Goal: Task Accomplishment & Management: Manage account settings

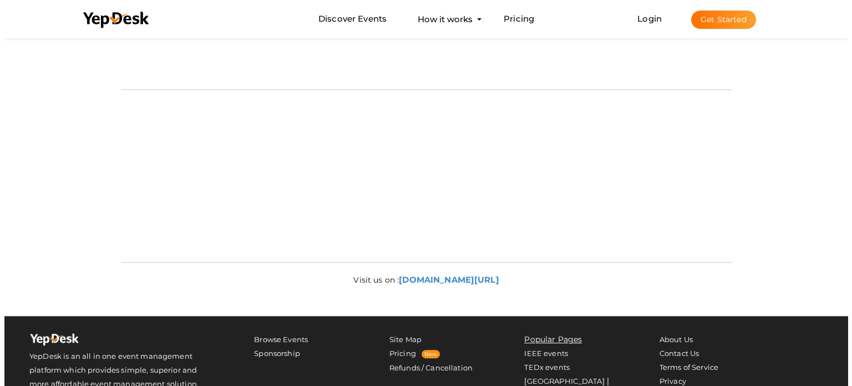
scroll to position [195, 0]
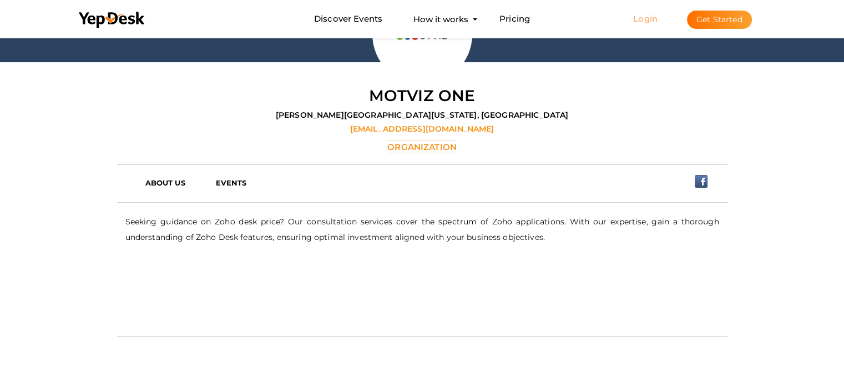
click at [651, 17] on link "Login" at bounding box center [645, 18] width 24 height 11
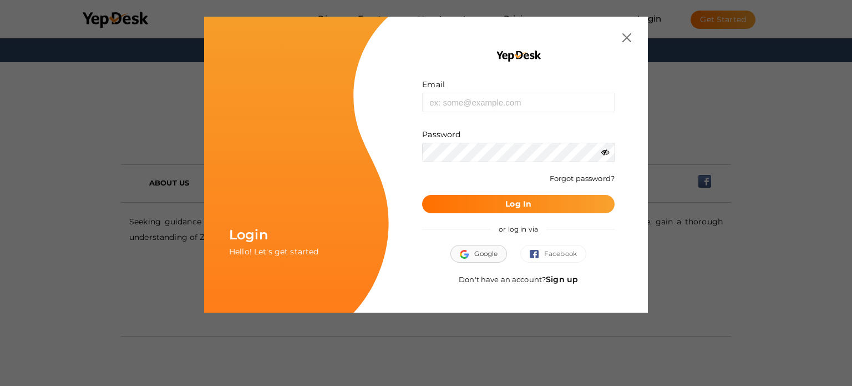
click at [489, 255] on button "Google" at bounding box center [478, 254] width 57 height 18
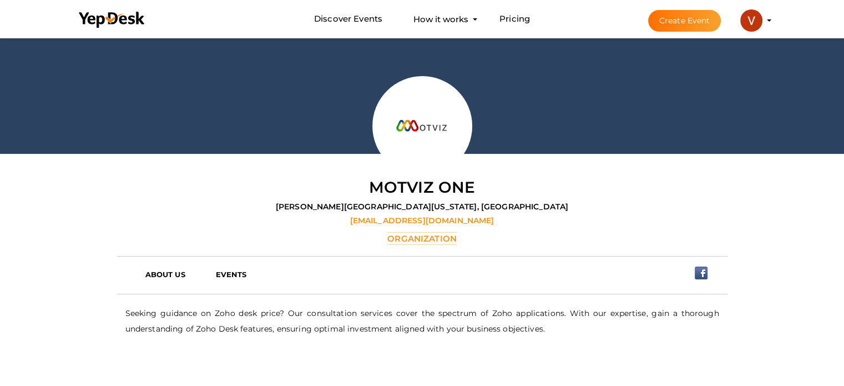
scroll to position [111, 0]
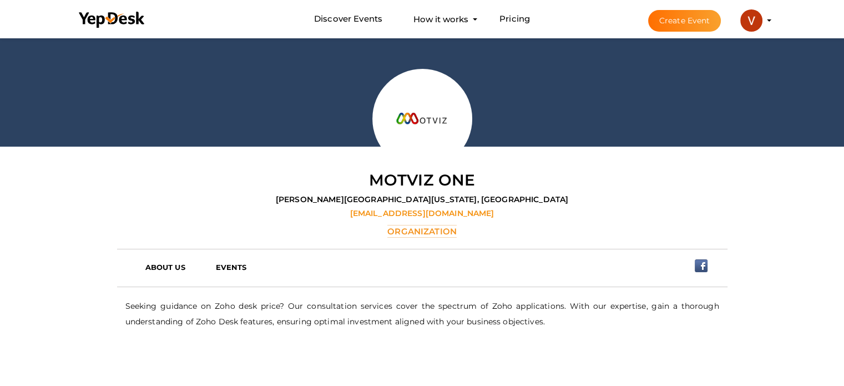
drag, startPoint x: 759, startPoint y: 13, endPoint x: 756, endPoint y: 21, distance: 9.0
click at [759, 13] on img at bounding box center [751, 20] width 22 height 22
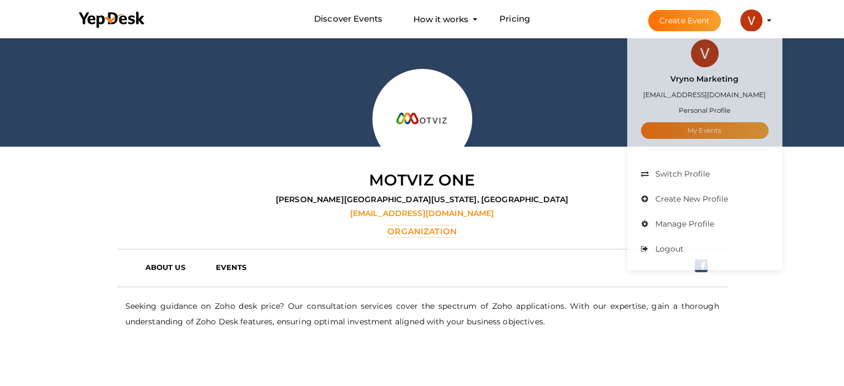
click at [702, 112] on small "Personal Profile" at bounding box center [704, 112] width 52 height 8
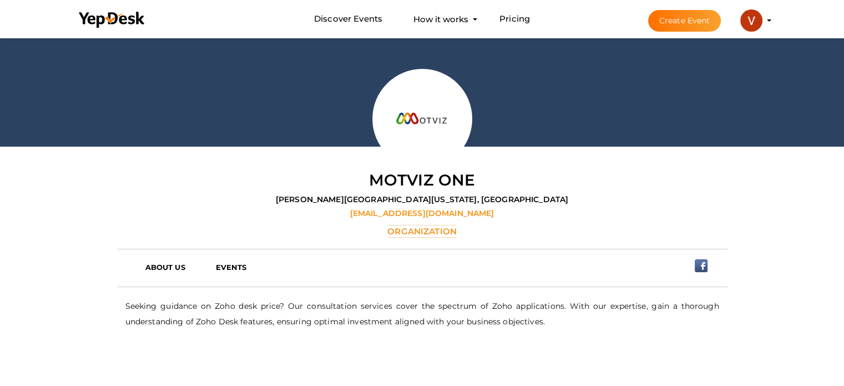
click at [704, 126] on div at bounding box center [422, 36] width 844 height 222
click at [751, 26] on img at bounding box center [751, 20] width 22 height 22
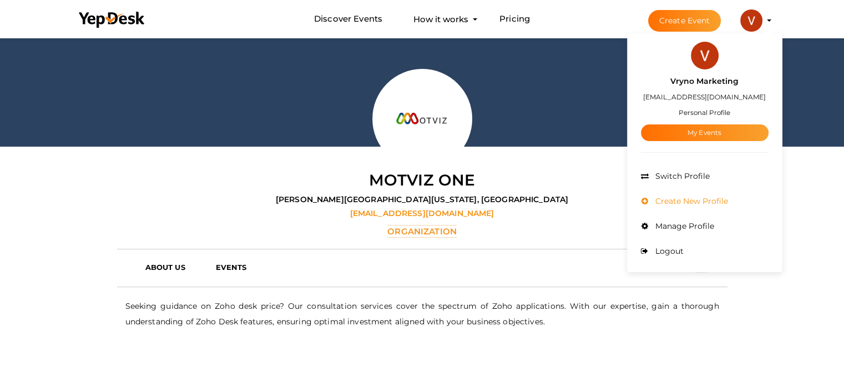
click at [671, 201] on span "Create New Profile" at bounding box center [689, 201] width 75 height 10
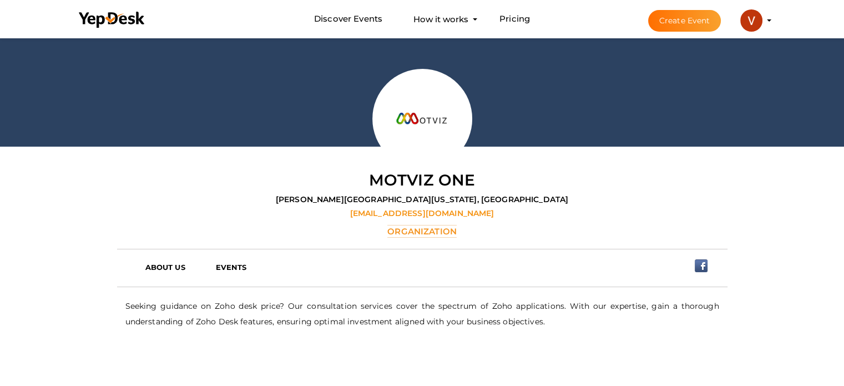
scroll to position [0, 0]
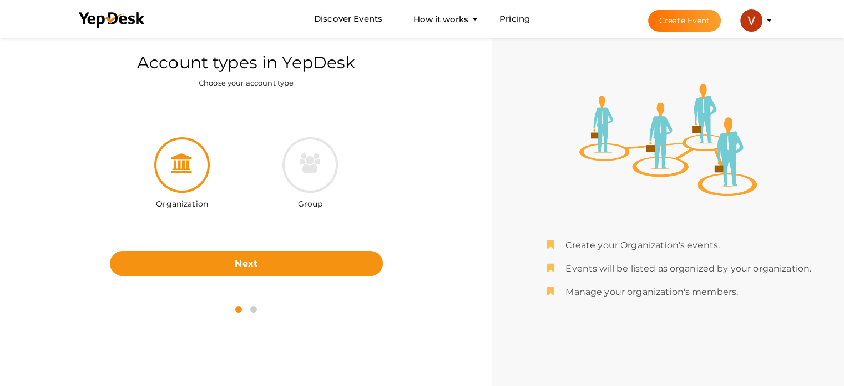
scroll to position [36, 0]
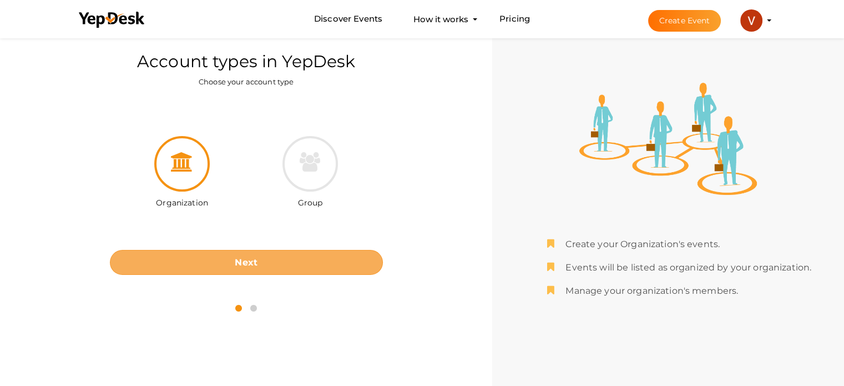
click at [294, 260] on button "Next" at bounding box center [246, 262] width 273 height 25
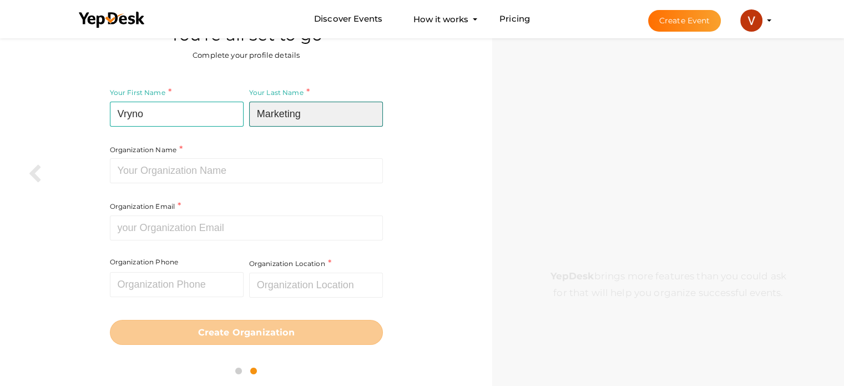
click at [290, 119] on input "Marketing" at bounding box center [316, 114] width 134 height 25
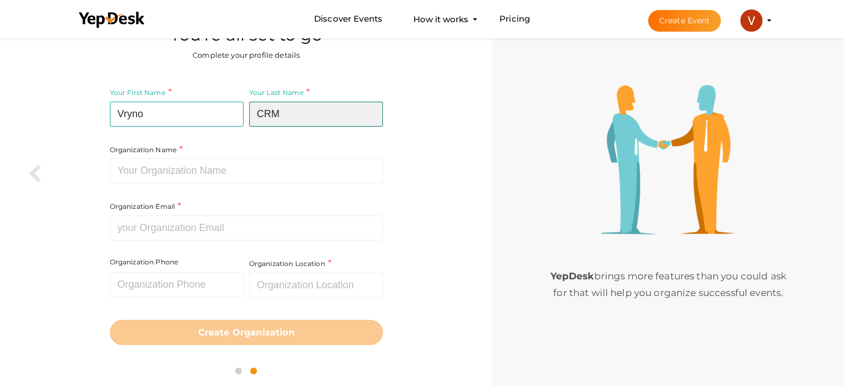
type input "CRM"
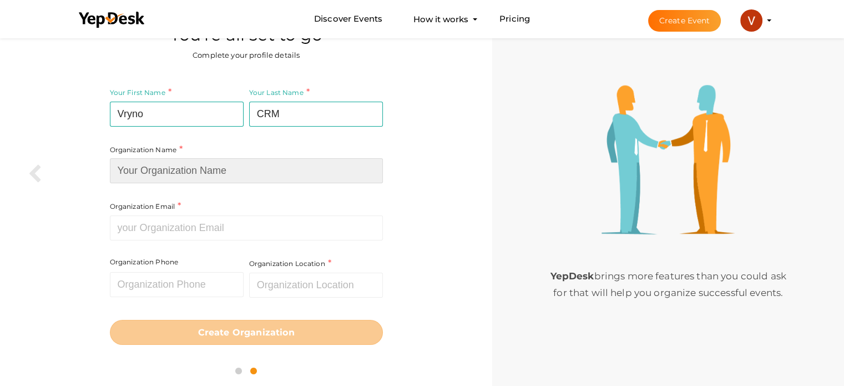
click at [223, 166] on input at bounding box center [246, 170] width 273 height 25
type input "Vryno"
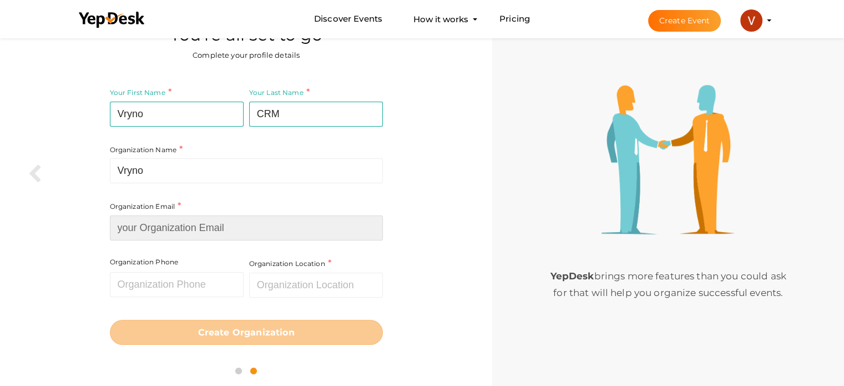
type input "[EMAIL_ADDRESS][DOMAIN_NAME]"
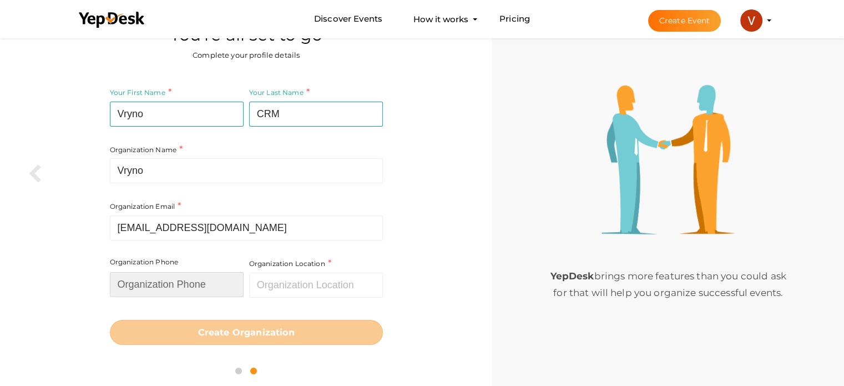
type input "015259985"
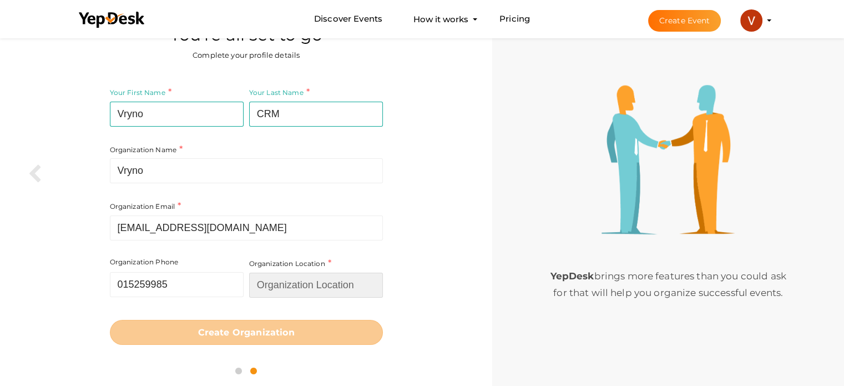
type input "Ireland"
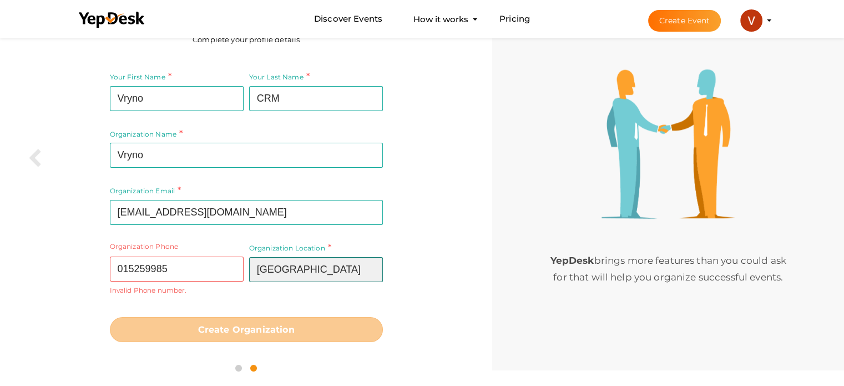
scroll to position [60, 0]
drag, startPoint x: 347, startPoint y: 272, endPoint x: 197, endPoint y: 245, distance: 151.7
click at [346, 272] on input "Ireland" at bounding box center [316, 268] width 134 height 25
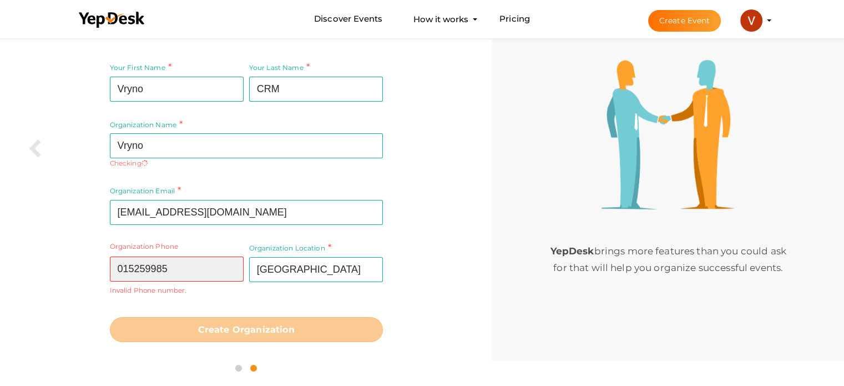
click at [149, 266] on input "015259985" at bounding box center [177, 268] width 134 height 25
click at [149, 267] on input "015259985" at bounding box center [177, 268] width 134 height 25
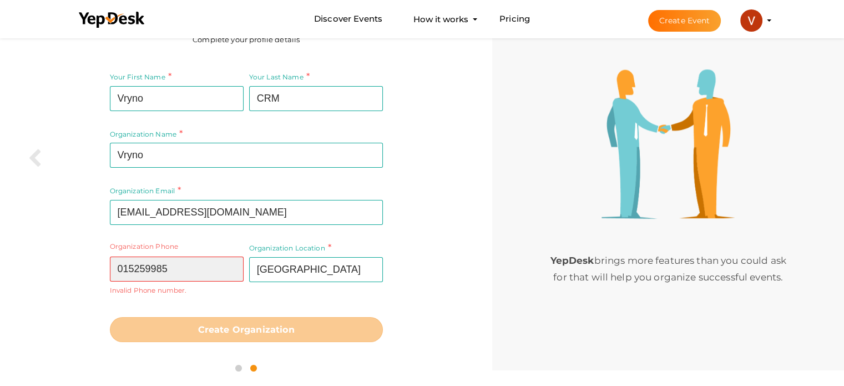
paste input "98722 21711"
type input "98722 21711"
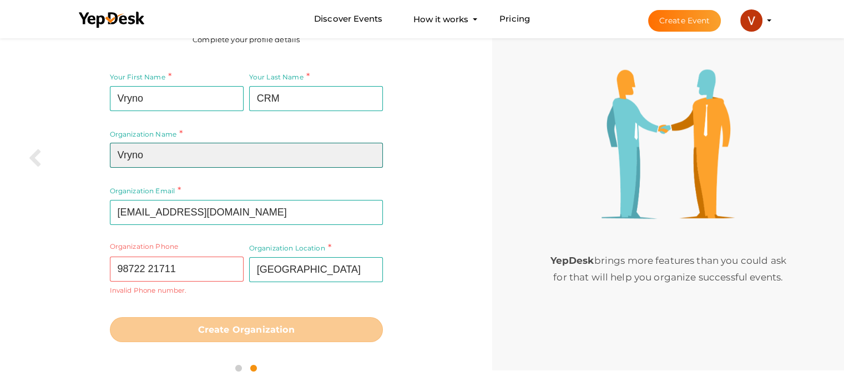
click at [151, 157] on input "Vryno" at bounding box center [246, 155] width 273 height 25
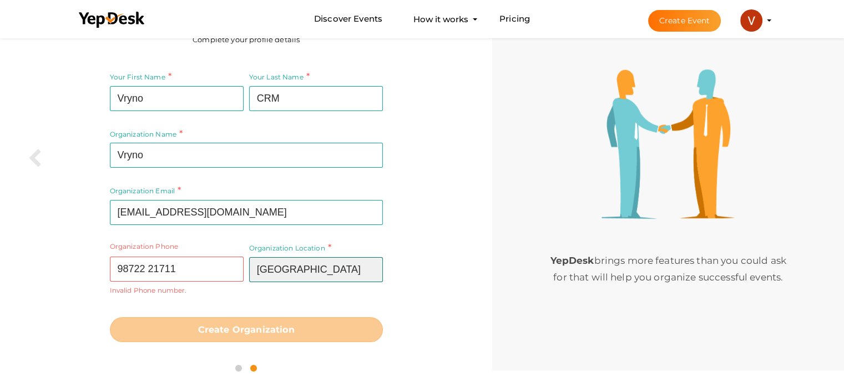
click at [286, 262] on div "Organization Location Ireland Required." at bounding box center [316, 261] width 134 height 40
click at [291, 268] on input "Ireland" at bounding box center [316, 269] width 134 height 25
type input "[GEOGRAPHIC_DATA]"
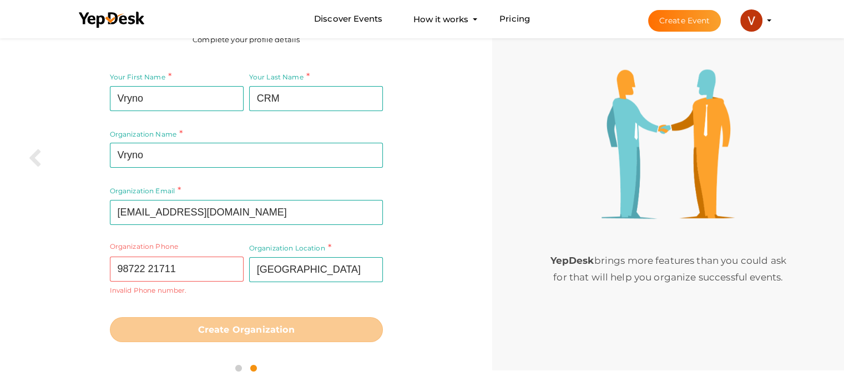
click at [435, 287] on div "Your First Name Vryno Required. Must contain letters only. Must be between 2 an…" at bounding box center [245, 206] width 475 height 287
click at [153, 269] on input "98722 21711" at bounding box center [177, 268] width 134 height 25
click at [147, 267] on input "98722 21711" at bounding box center [177, 268] width 134 height 25
click at [148, 268] on input "98722 21711" at bounding box center [177, 268] width 134 height 25
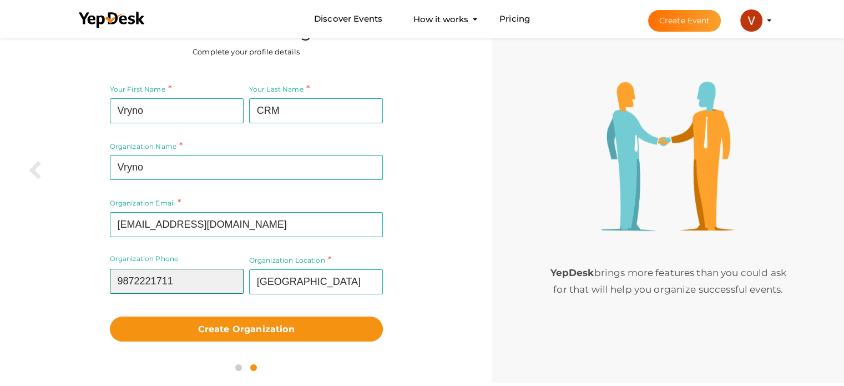
scroll to position [38, 0]
type input "9872221711"
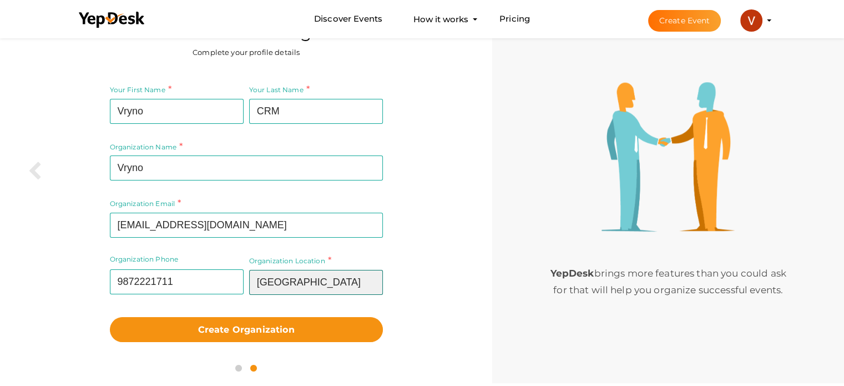
click at [266, 283] on input "[GEOGRAPHIC_DATA]" at bounding box center [316, 282] width 134 height 25
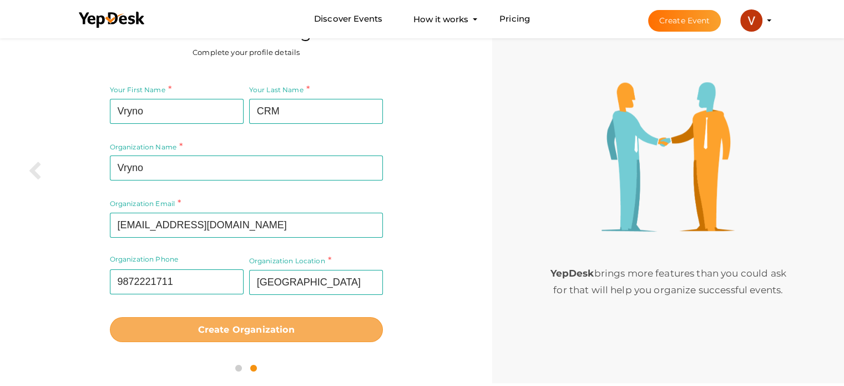
click at [275, 330] on b "Create Organization" at bounding box center [246, 329] width 97 height 11
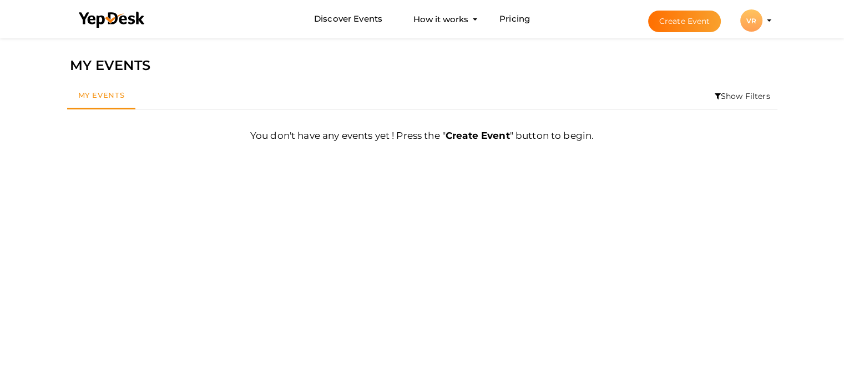
click at [751, 22] on div "VR" at bounding box center [751, 20] width 22 height 22
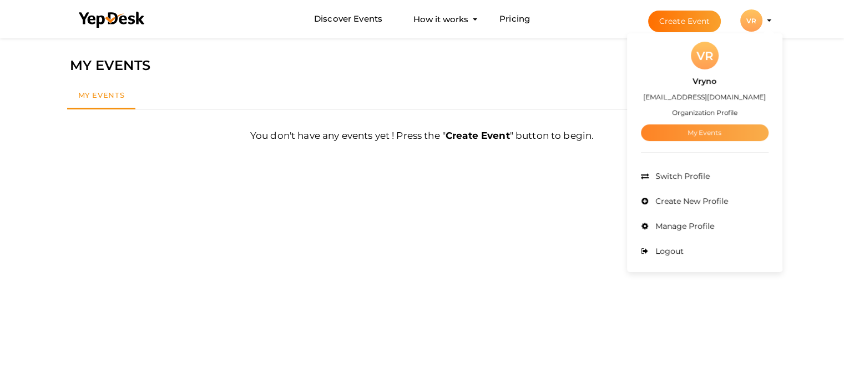
click at [694, 131] on link "My Events" at bounding box center [705, 132] width 128 height 17
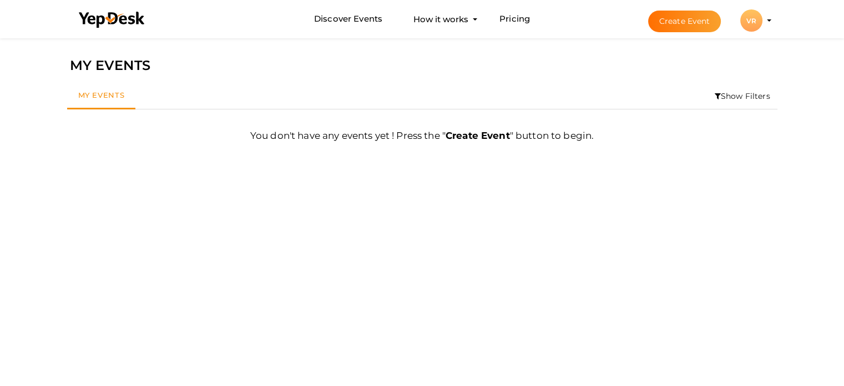
click at [774, 19] on div "Discover Events How it works Powerful Registration / Ticketing Start selling yo…" at bounding box center [422, 19] width 721 height 38
click at [762, 21] on profile-pic "VR" at bounding box center [751, 21] width 22 height 8
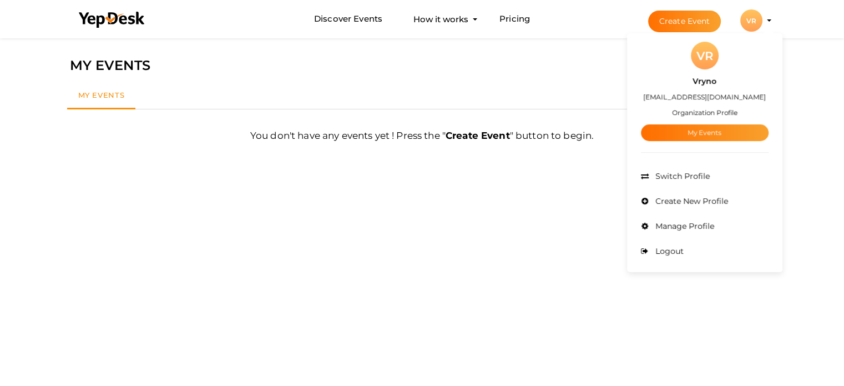
click at [766, 22] on li "Create Event VR VR Vryno [EMAIL_ADDRESS][DOMAIN_NAME] Organization Profile My E…" at bounding box center [700, 21] width 148 height 40
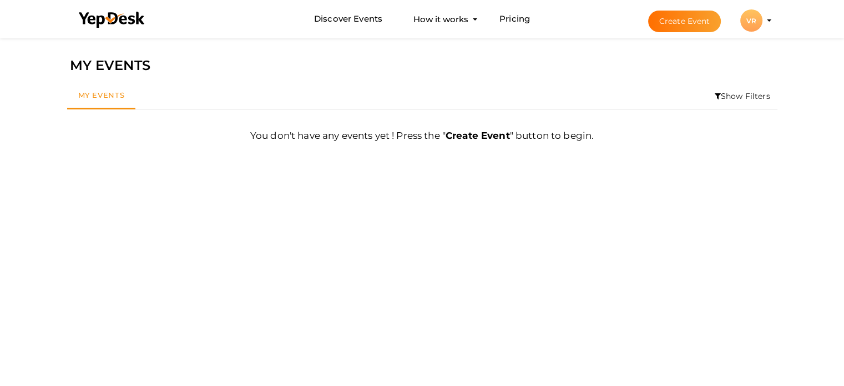
click at [766, 22] on li "Create Event VR VR Vryno vrynomarketing@gmail.com Organization Profile My Event…" at bounding box center [700, 21] width 148 height 40
click at [763, 19] on button "VR VR Vryno vrynomarketing@gmail.com Organization Profile My Events Admin Switc…" at bounding box center [751, 20] width 29 height 23
click at [749, 23] on div "VR" at bounding box center [751, 20] width 22 height 22
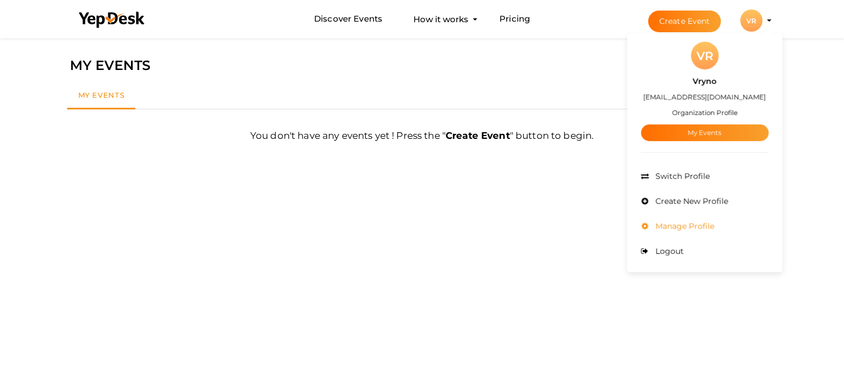
click at [658, 228] on span "Manage Profile" at bounding box center [683, 226] width 62 height 10
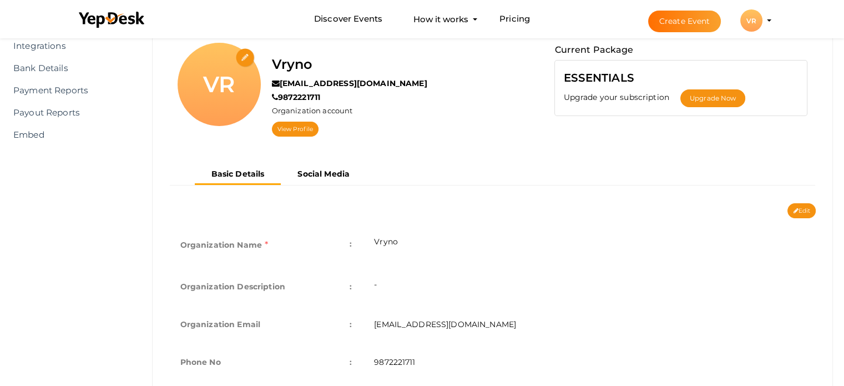
scroll to position [111, 0]
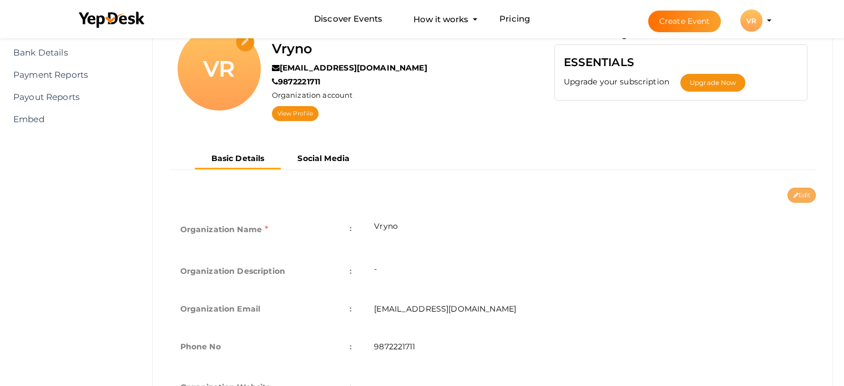
click at [798, 189] on button "Edit" at bounding box center [801, 194] width 28 height 15
type input "Vryno"
type input "[EMAIL_ADDRESS][DOMAIN_NAME]"
type input "9872221711"
select select "9"
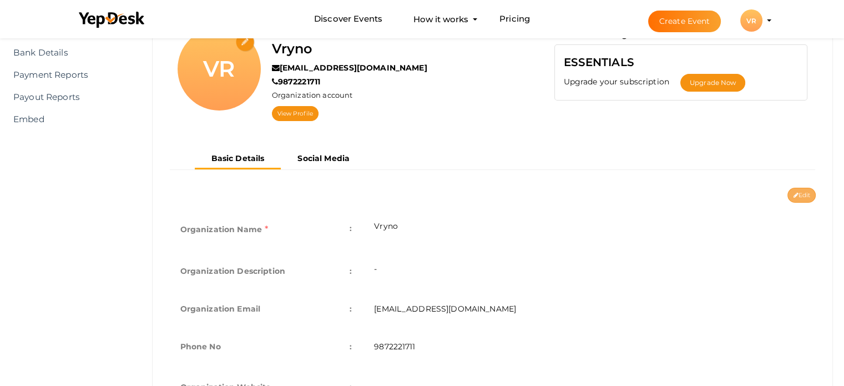
type input "[GEOGRAPHIC_DATA]"
type input "vryno"
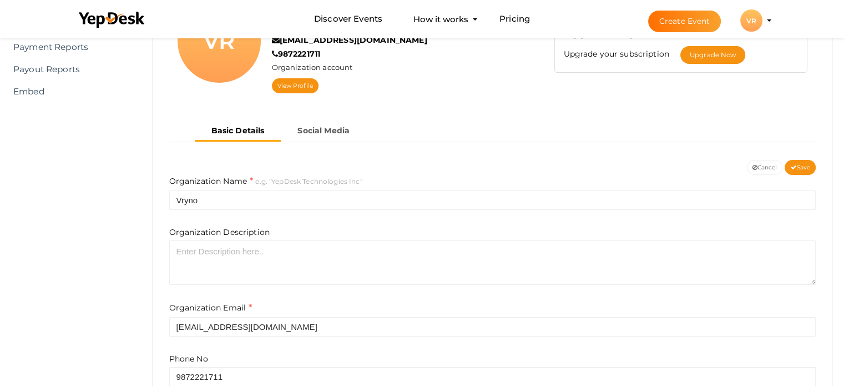
scroll to position [222, 0]
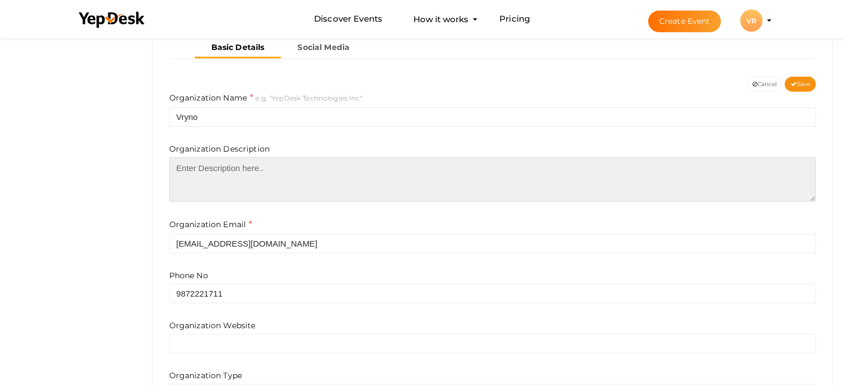
click at [280, 170] on textarea at bounding box center [492, 179] width 647 height 44
paste textarea "Investing in a Real Estate CRM is no longer optional—it’s a necessity. By organ…"
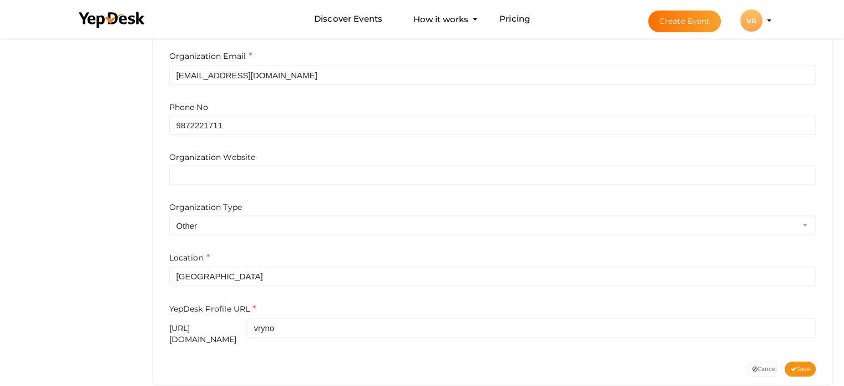
scroll to position [403, 0]
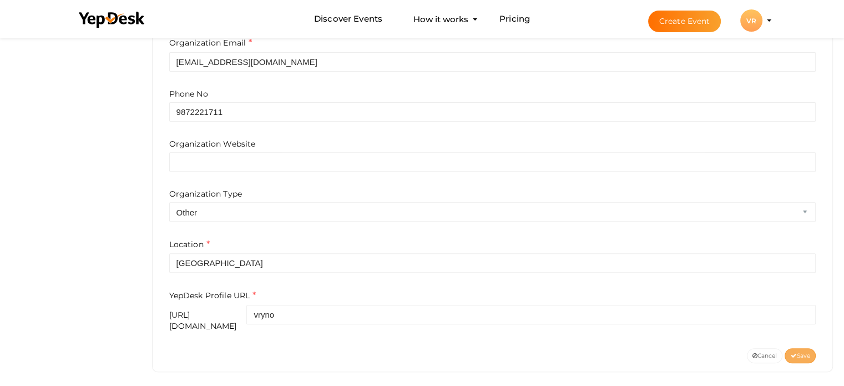
type textarea "Investing in a Real Estate CRM is no longer optional—it’s a necessity. By organ…"
click at [797, 353] on button "Save" at bounding box center [799, 355] width 31 height 15
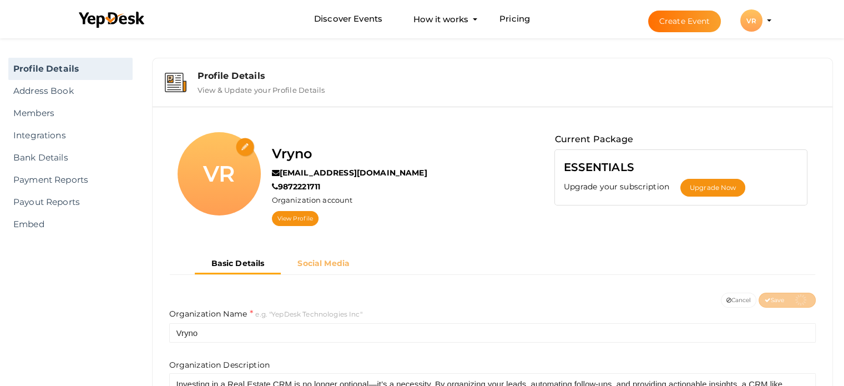
scroll to position [0, 0]
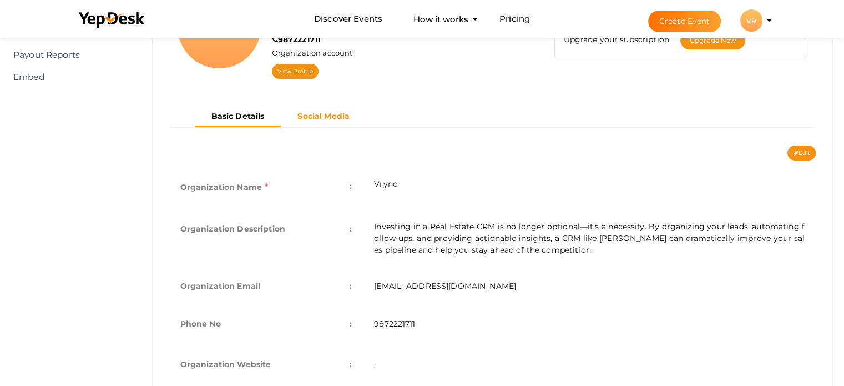
click at [317, 112] on b "Social Media" at bounding box center [323, 116] width 52 height 10
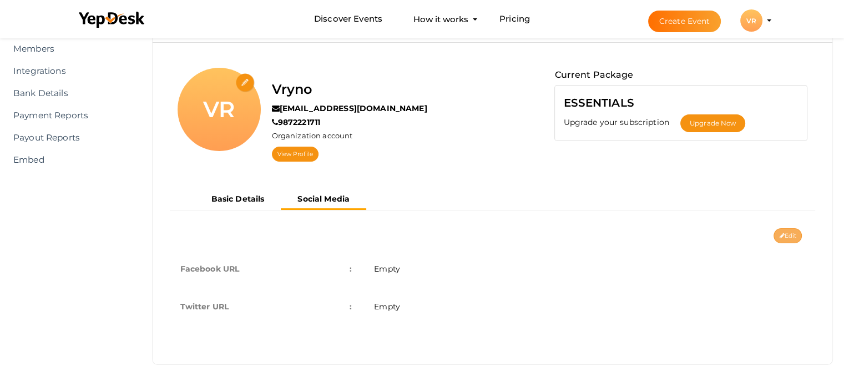
click at [788, 228] on button "Edit" at bounding box center [787, 235] width 28 height 15
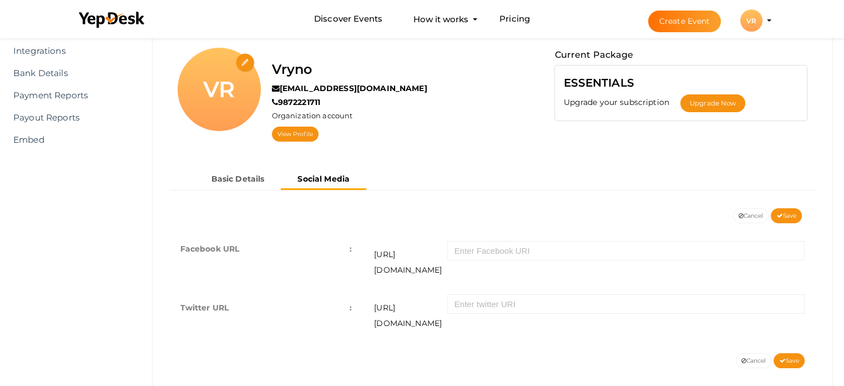
scroll to position [91, 0]
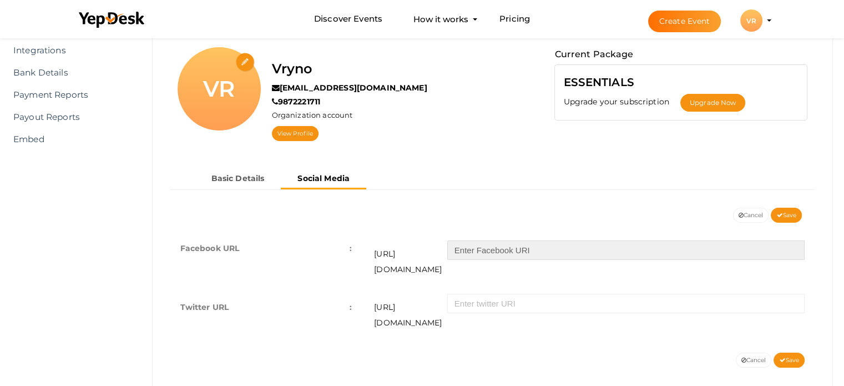
click at [490, 245] on input "text" at bounding box center [625, 249] width 357 height 19
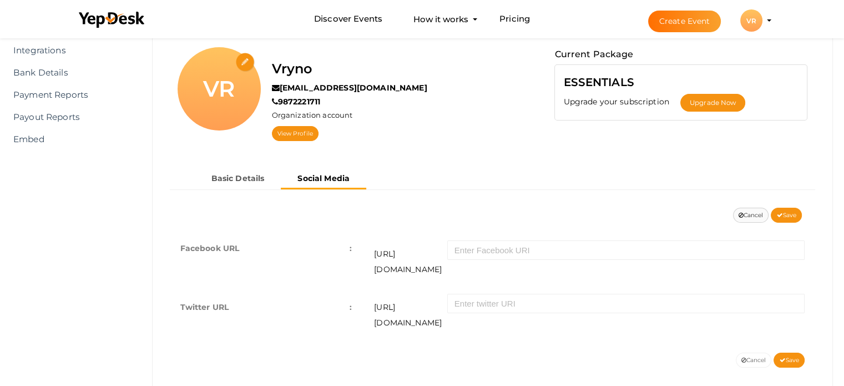
click at [748, 212] on button "Cancel" at bounding box center [751, 214] width 36 height 15
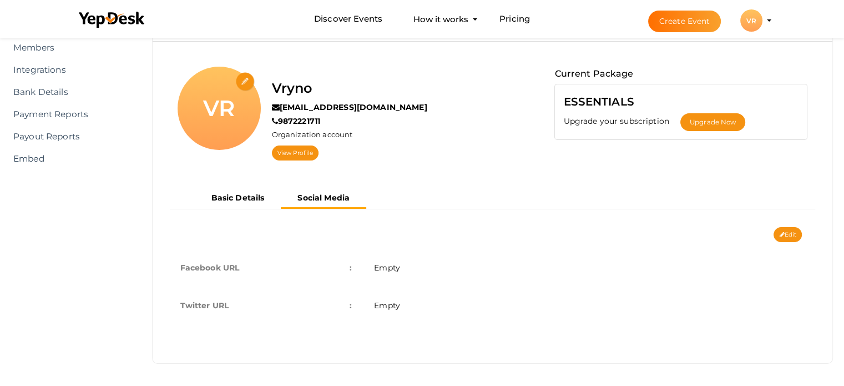
scroll to position [70, 0]
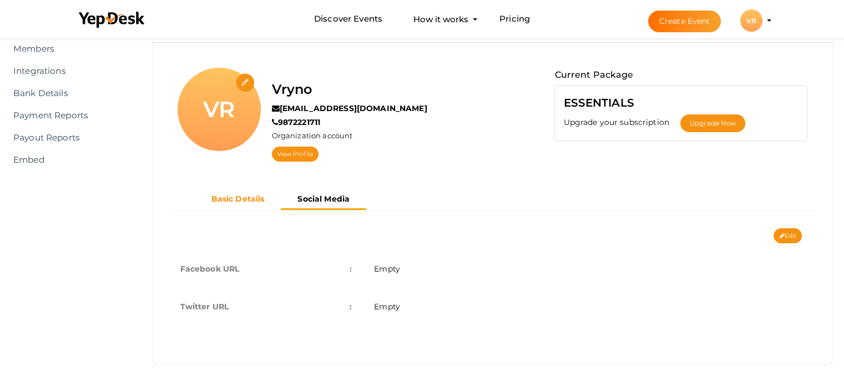
click at [237, 196] on b "Basic Details" at bounding box center [237, 199] width 53 height 10
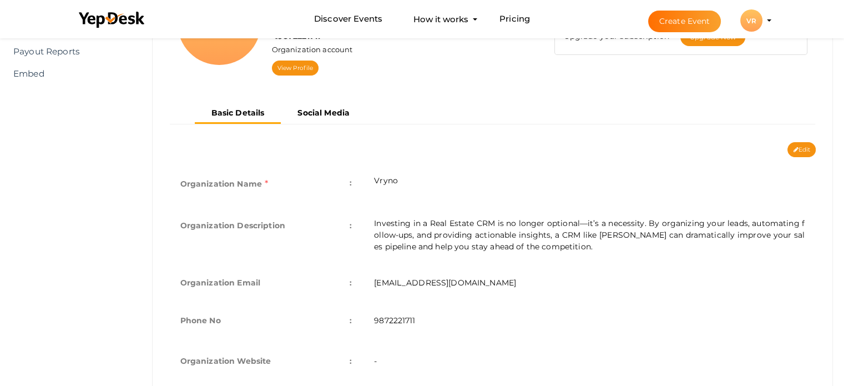
scroll to position [153, 0]
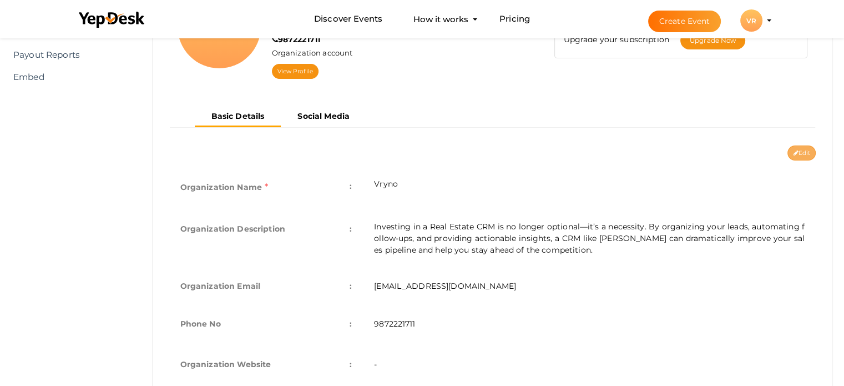
click at [801, 145] on button "Edit" at bounding box center [801, 152] width 28 height 15
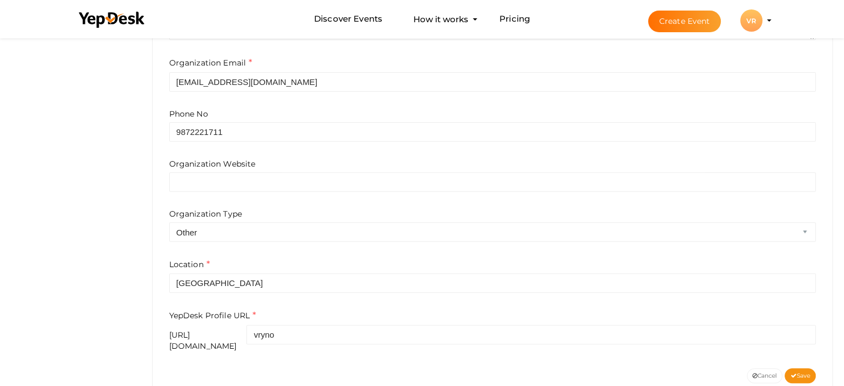
scroll to position [403, 0]
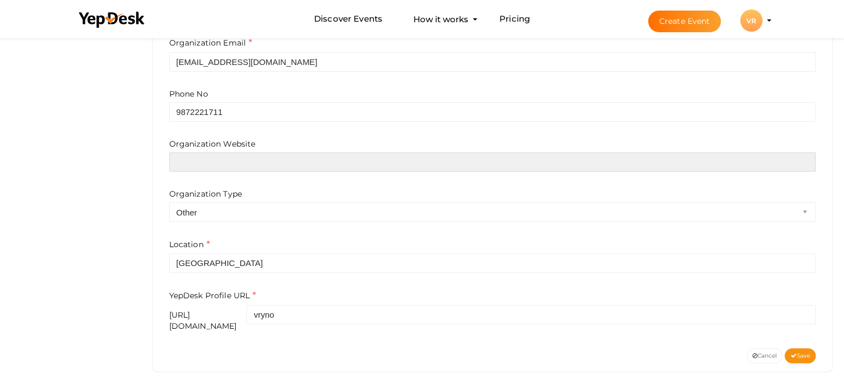
click at [280, 163] on input "text" at bounding box center [492, 161] width 647 height 19
paste input "https://vryno.com/real-estate-crm/"
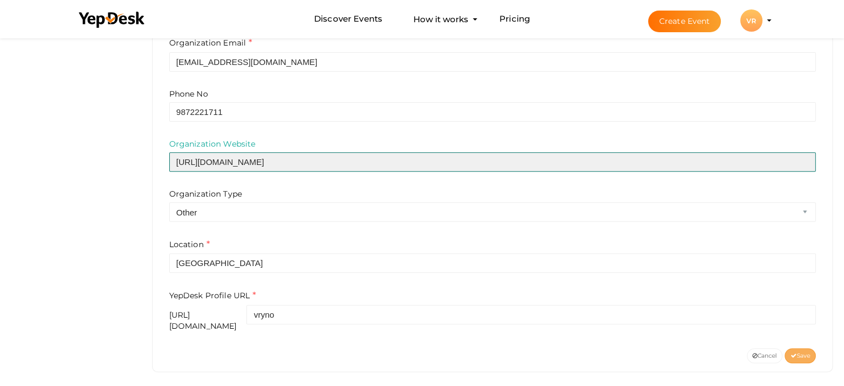
type input "https://vryno.com/real-estate-crm/"
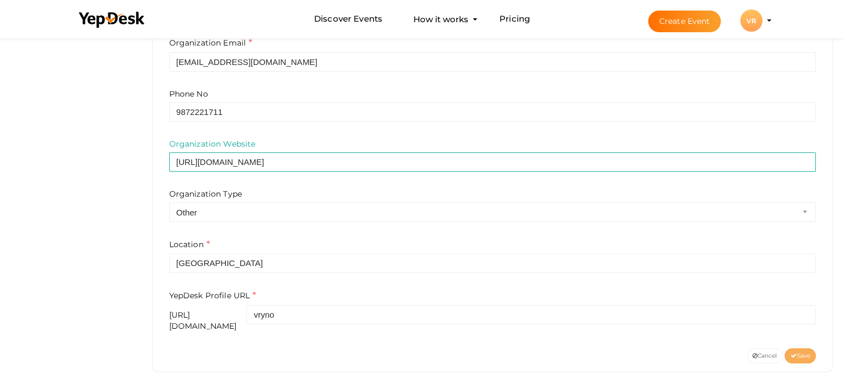
click at [802, 351] on button "Save" at bounding box center [799, 355] width 31 height 15
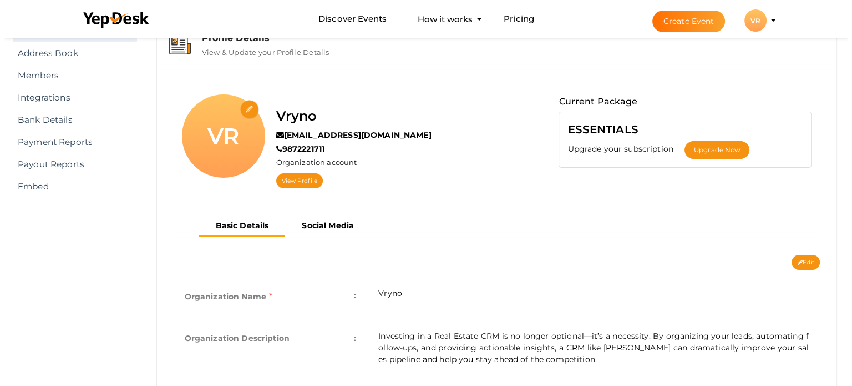
scroll to position [42, 0]
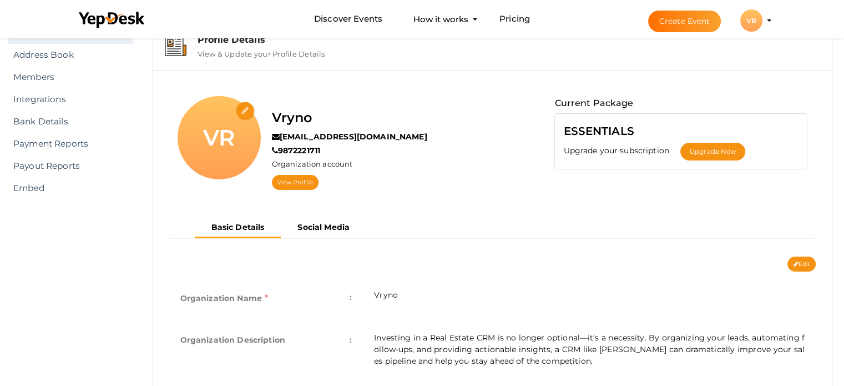
click at [245, 110] on input "file" at bounding box center [245, 111] width 19 height 19
type input "C:\fakepath\471258221_615473544340520_1396137792903511761_n (1) (1).jpg"
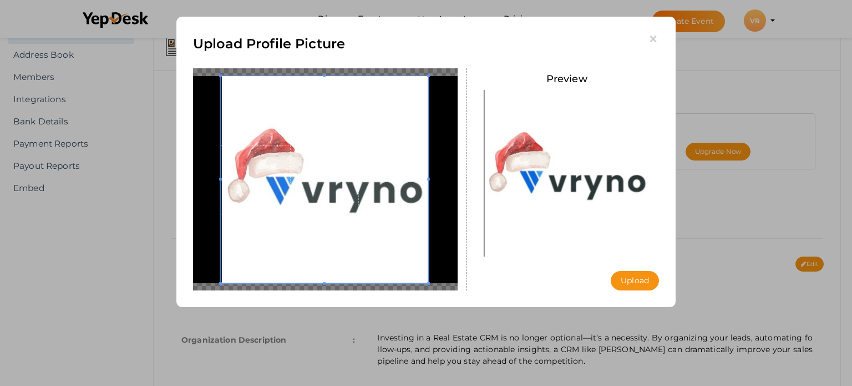
drag, startPoint x: 371, startPoint y: 244, endPoint x: 349, endPoint y: 230, distance: 25.7
click at [349, 230] on span at bounding box center [324, 179] width 207 height 207
click at [223, 180] on div at bounding box center [325, 179] width 265 height 222
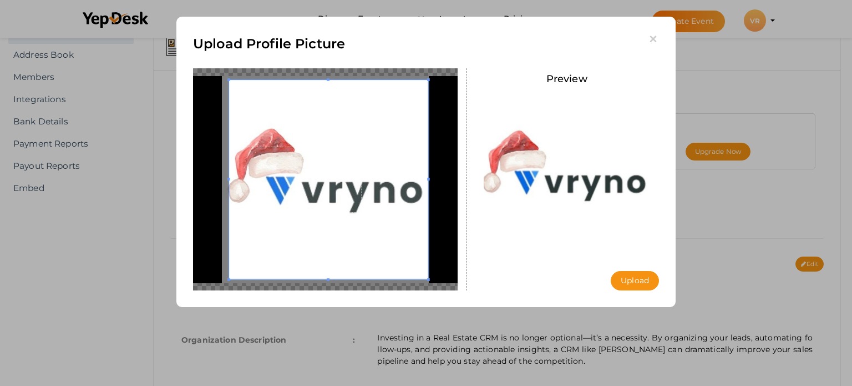
drag, startPoint x: 220, startPoint y: 178, endPoint x: 280, endPoint y: 195, distance: 61.6
click at [229, 185] on div at bounding box center [328, 179] width 199 height 199
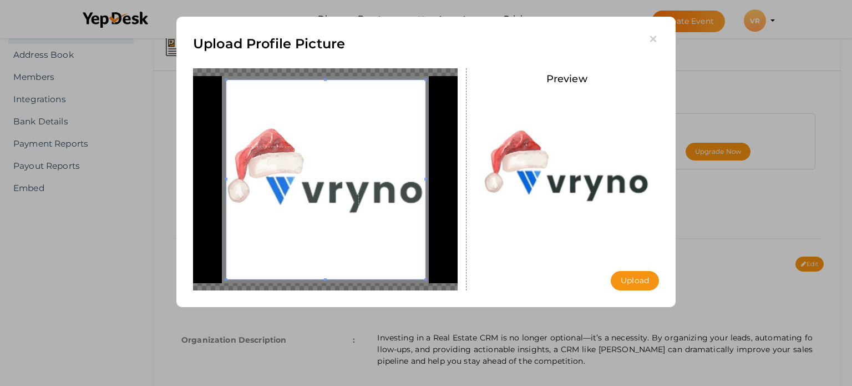
click at [356, 196] on span at bounding box center [325, 179] width 199 height 199
click at [626, 278] on button "Upload" at bounding box center [635, 280] width 48 height 19
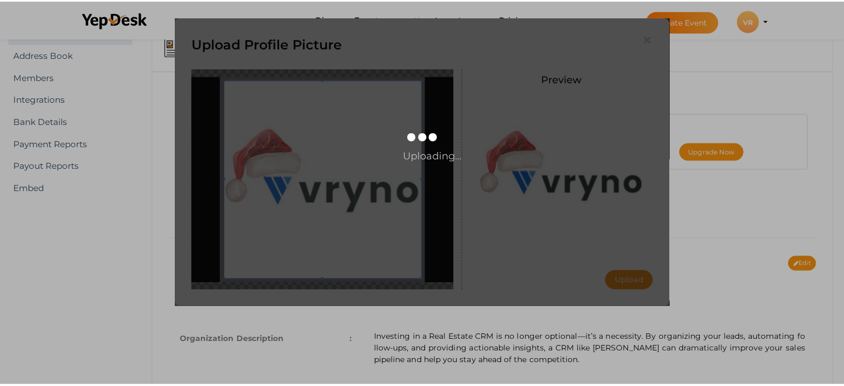
scroll to position [0, 0]
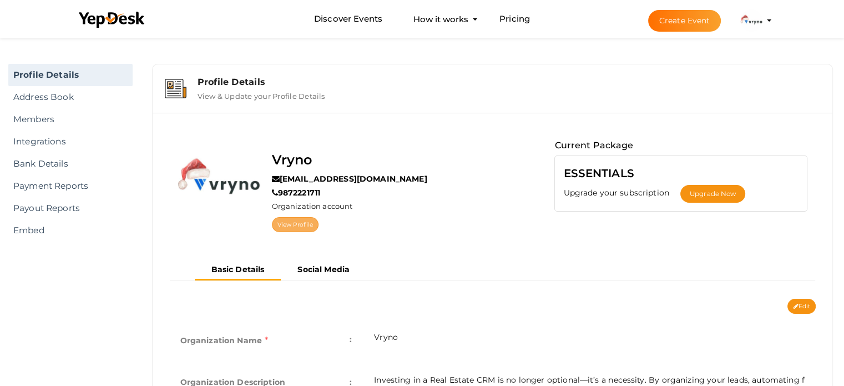
click at [305, 223] on link "View Profile" at bounding box center [295, 224] width 47 height 15
